Goal: Find specific page/section

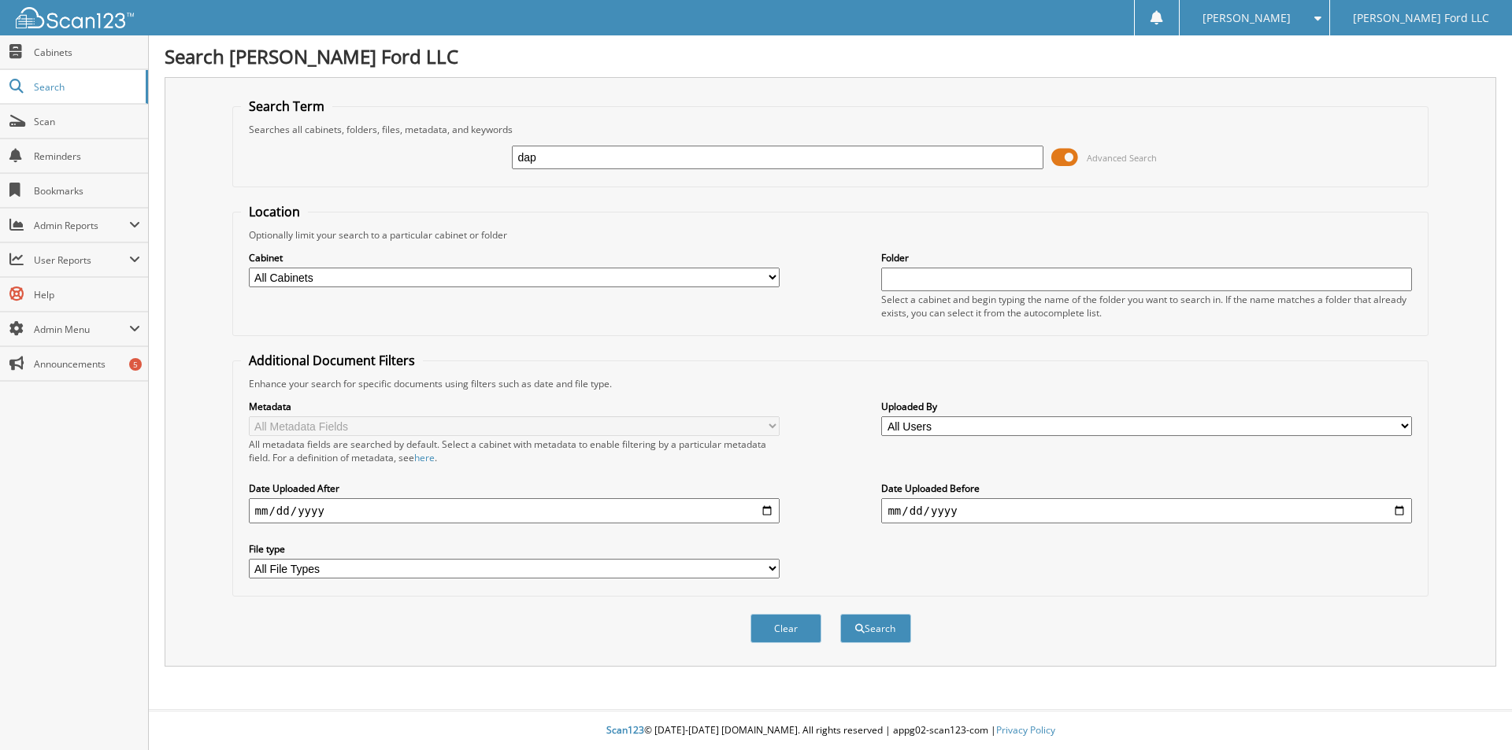
type input "dap"
click at [840, 614] on button "Search" at bounding box center [875, 628] width 71 height 29
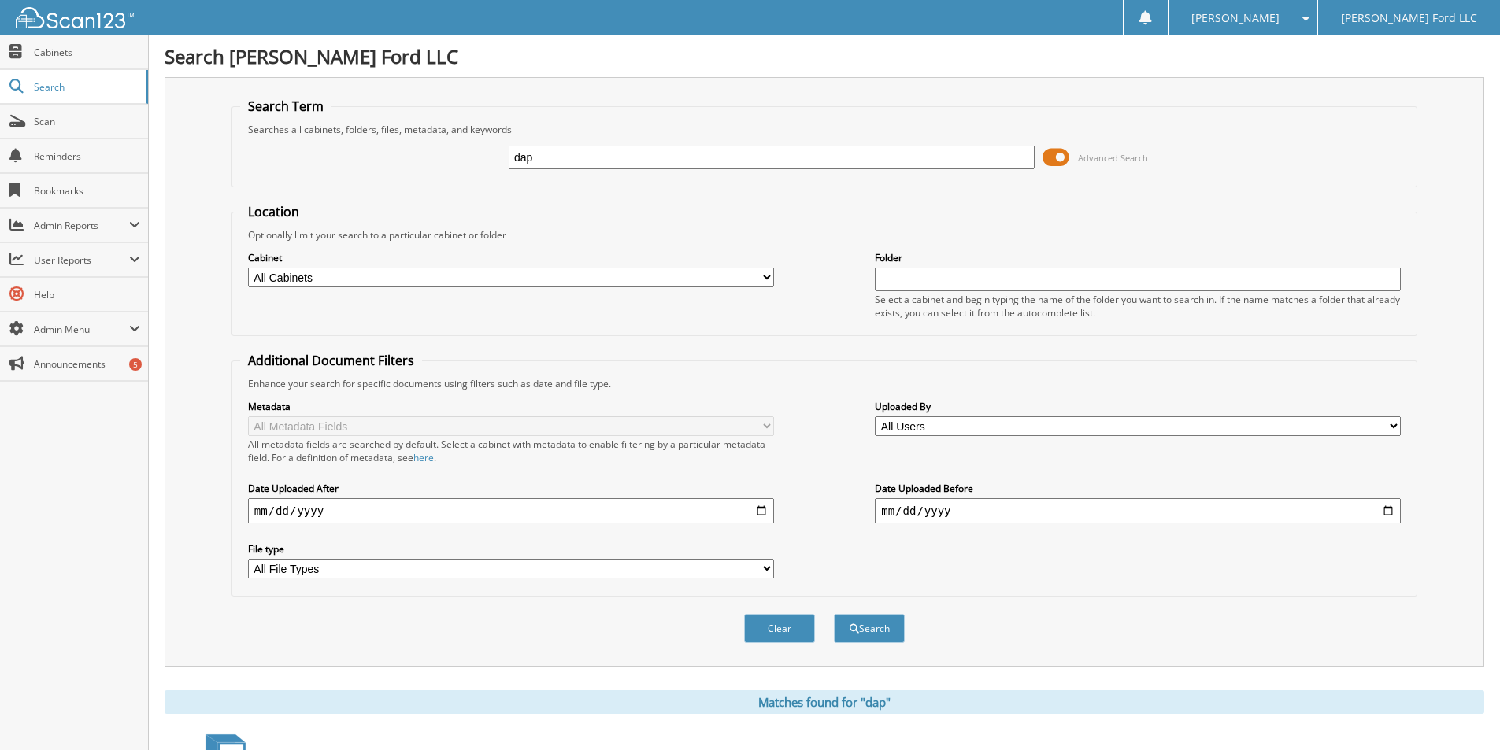
click at [624, 161] on input "dap" at bounding box center [772, 158] width 526 height 24
type input "d"
type input "AB1080"
click at [834, 614] on button "Search" at bounding box center [869, 628] width 71 height 29
click at [62, 48] on span "Cabinets" at bounding box center [87, 52] width 106 height 13
